Goal: Communication & Community: Participate in discussion

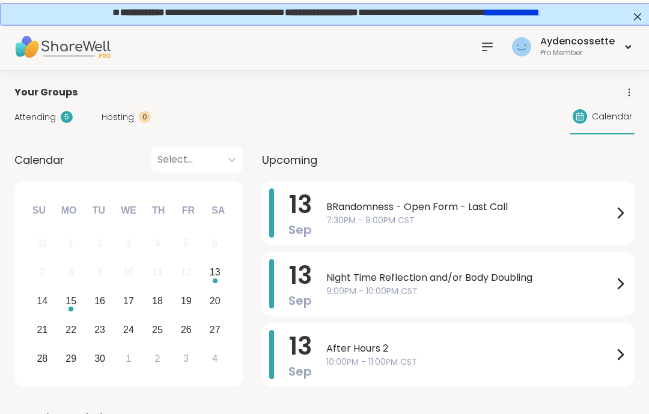
click at [566, 286] on span "9:00PM - 10:00PM CST" at bounding box center [469, 291] width 286 height 13
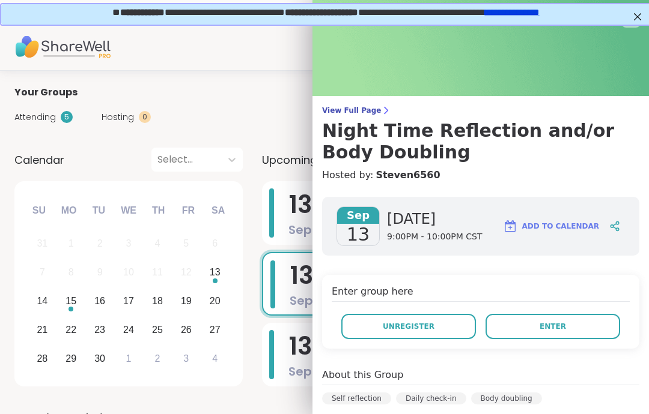
click at [594, 326] on button "Enter" at bounding box center [552, 326] width 135 height 25
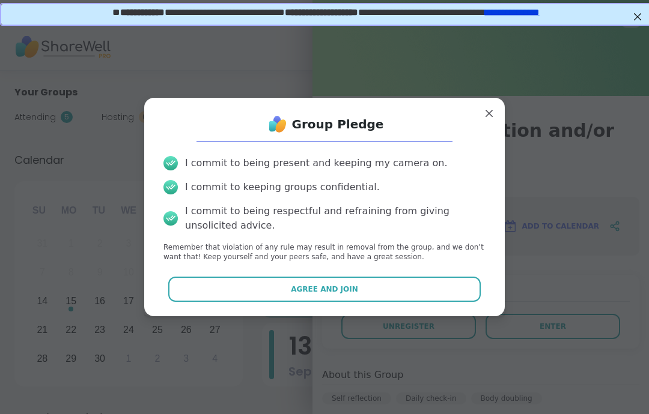
click at [453, 283] on button "Agree and Join" at bounding box center [324, 289] width 313 height 25
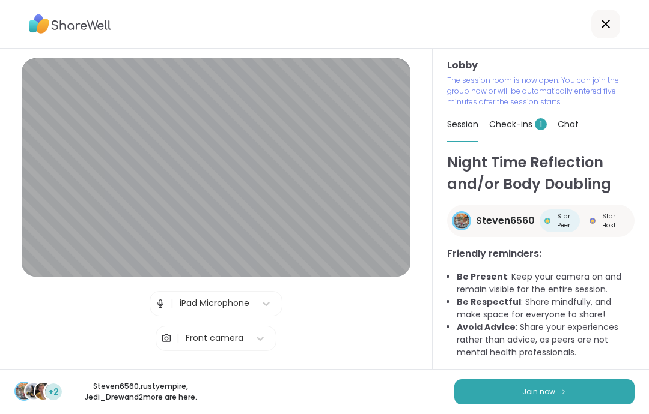
click at [496, 352] on li "Avoid Advice : Share your experiences rather than advice, as peers are not ment…" at bounding box center [545, 340] width 178 height 38
click at [491, 385] on button "Join now" at bounding box center [544, 392] width 180 height 25
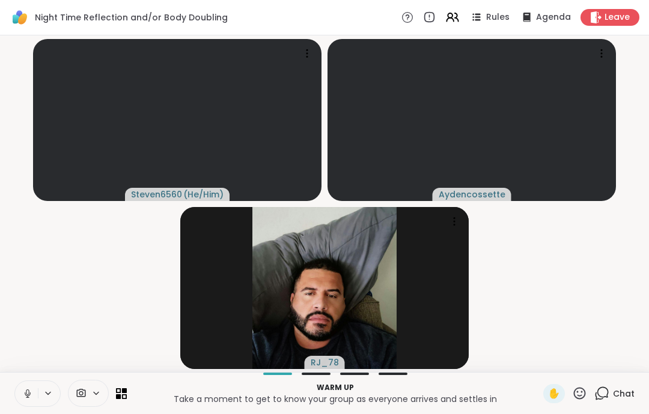
click at [21, 393] on button at bounding box center [26, 393] width 23 height 25
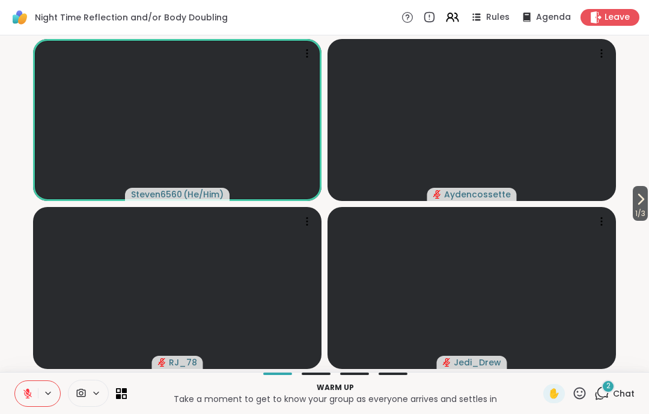
click at [29, 396] on icon at bounding box center [27, 394] width 8 height 8
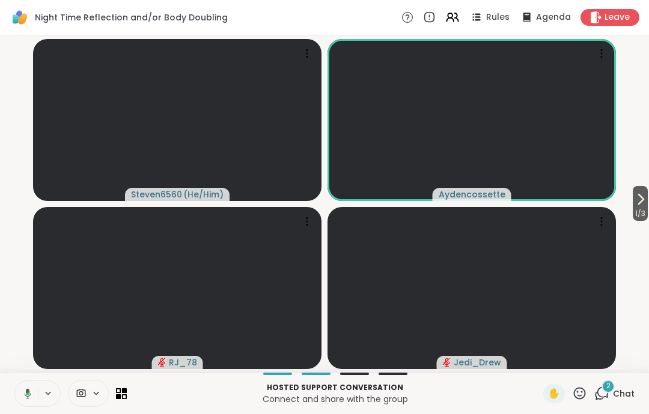
click at [27, 405] on button at bounding box center [25, 393] width 25 height 25
